Goal: Task Accomplishment & Management: Use online tool/utility

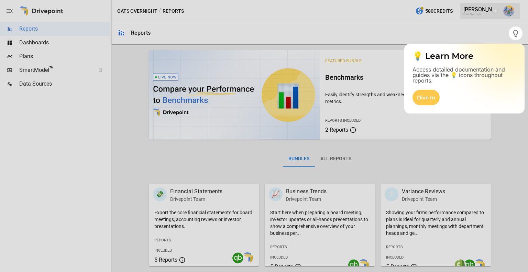
click at [40, 42] on div at bounding box center [264, 156] width 528 height 232
click at [32, 56] on div at bounding box center [264, 156] width 528 height 232
click at [420, 99] on div "Dive In" at bounding box center [426, 97] width 27 height 15
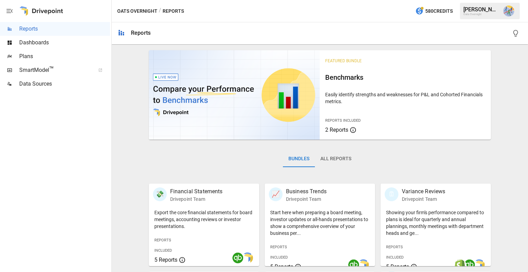
click at [36, 56] on span "Plans" at bounding box center [64, 56] width 91 height 8
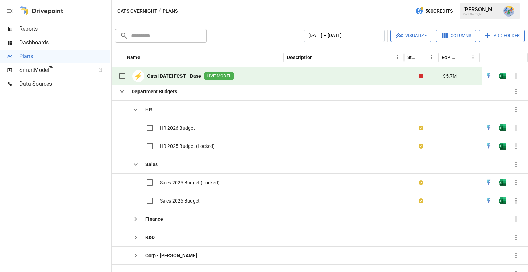
scroll to position [53, 0]
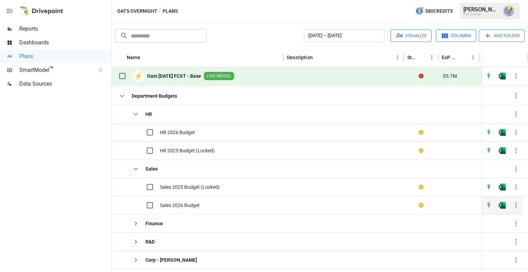
click at [174, 203] on span "Sales 2026 Budget" at bounding box center [180, 205] width 40 height 7
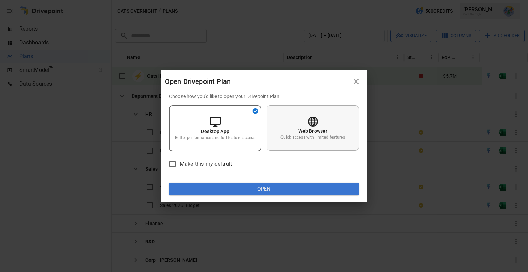
click at [308, 133] on p "Web Browser" at bounding box center [313, 131] width 29 height 7
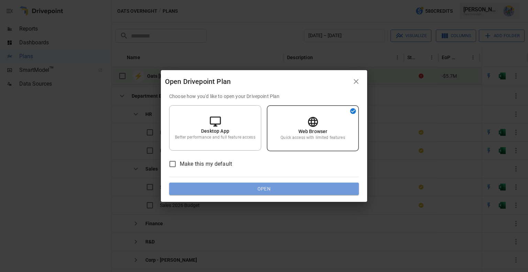
click at [261, 190] on button "Open" at bounding box center [264, 189] width 190 height 12
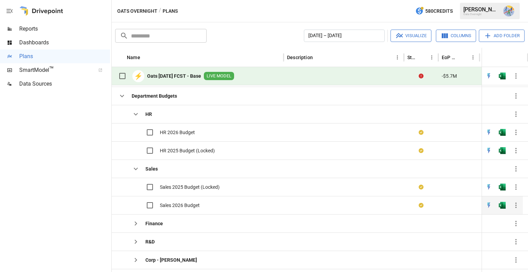
click at [202, 206] on div "Sales 2026 Budget" at bounding box center [198, 205] width 172 height 18
click at [182, 204] on span "Sales 2026 Budget" at bounding box center [180, 205] width 40 height 7
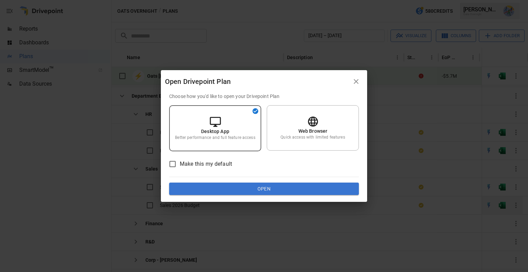
click at [182, 204] on div "Open Drivepoint Plan Choose how you'd like to open your Drivepoint Plan Desktop…" at bounding box center [264, 136] width 528 height 272
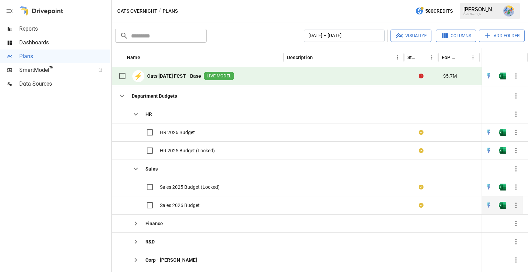
click at [182, 204] on span "Sales 2026 Budget" at bounding box center [180, 205] width 40 height 7
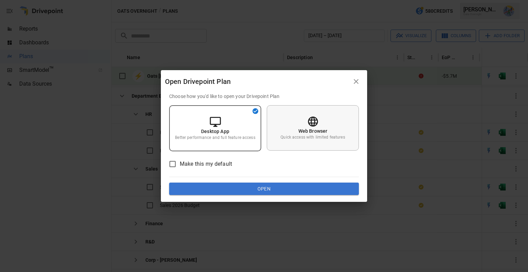
click at [301, 115] on div "Web Browser Quick access with limited features" at bounding box center [313, 127] width 92 height 45
click at [269, 188] on button "Open" at bounding box center [264, 189] width 190 height 12
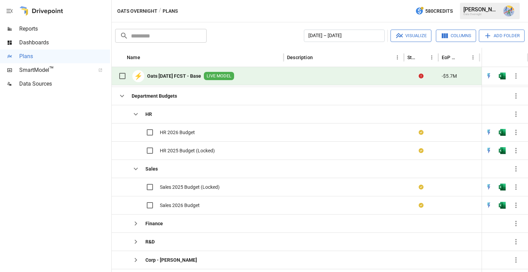
click at [58, 42] on span "Dashboards" at bounding box center [64, 43] width 91 height 8
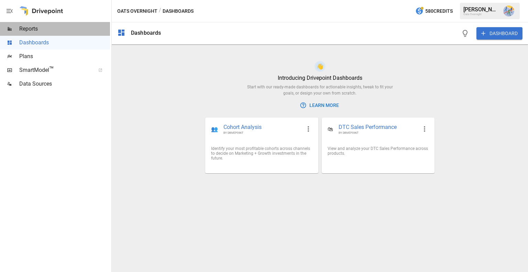
click at [36, 28] on span "Reports" at bounding box center [64, 29] width 91 height 8
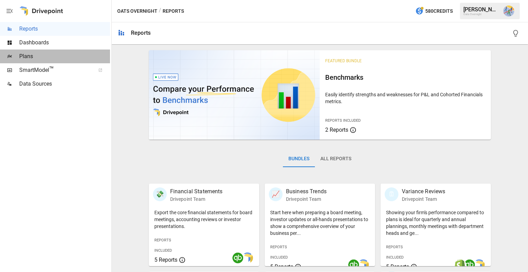
click at [38, 60] on span "Plans" at bounding box center [64, 56] width 91 height 8
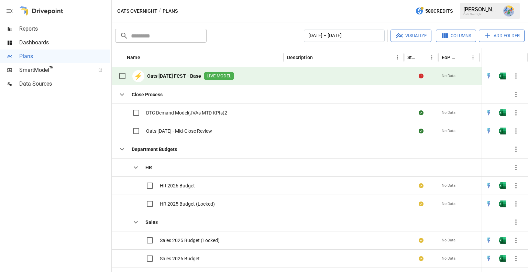
click at [43, 74] on span "SmartModel ™" at bounding box center [55, 70] width 72 height 8
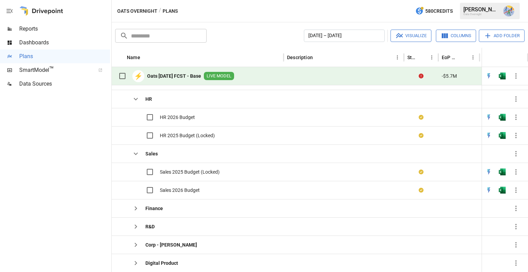
scroll to position [61, 0]
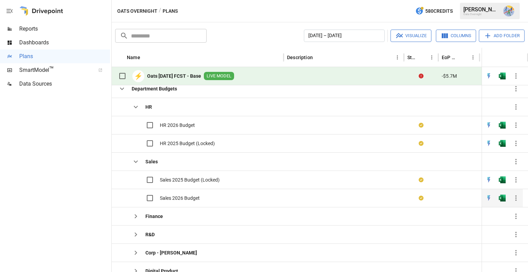
click at [179, 196] on span "Sales 2026 Budget" at bounding box center [180, 198] width 40 height 7
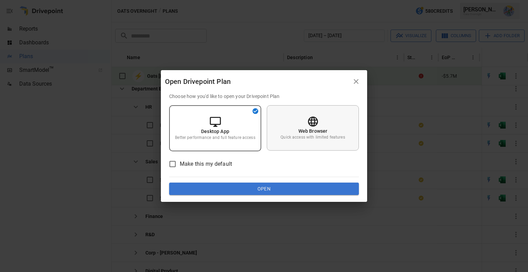
click at [296, 118] on div "Web Browser Quick access with limited features" at bounding box center [313, 127] width 92 height 45
click at [272, 193] on button "Open" at bounding box center [264, 189] width 190 height 12
